Goal: Information Seeking & Learning: Learn about a topic

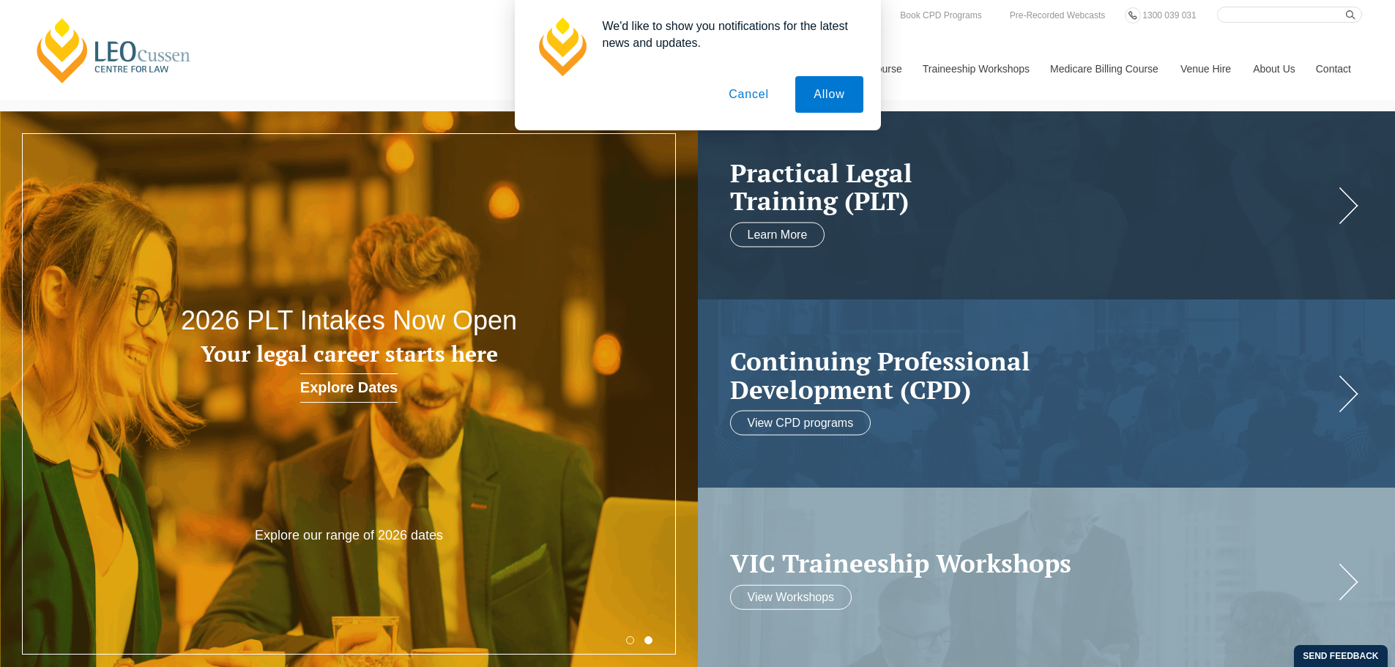
click at [758, 96] on button "Cancel" at bounding box center [748, 94] width 77 height 37
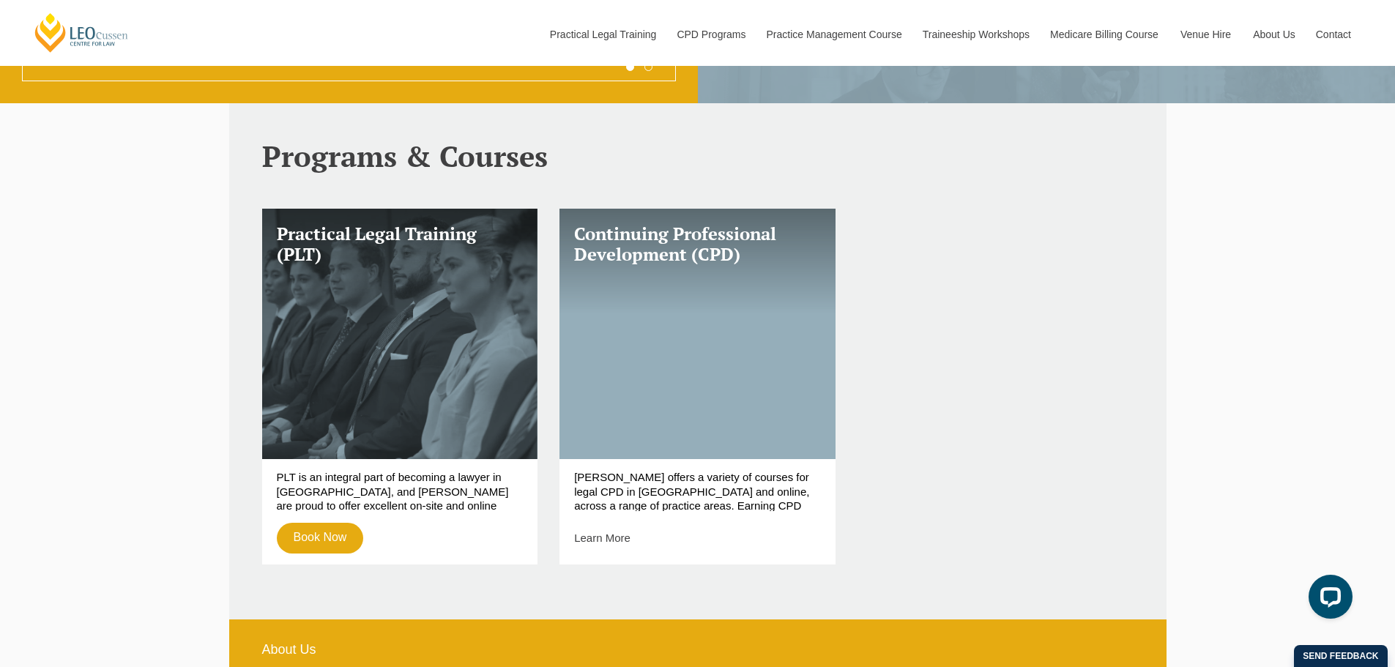
scroll to position [659, 0]
